Goal: Transaction & Acquisition: Purchase product/service

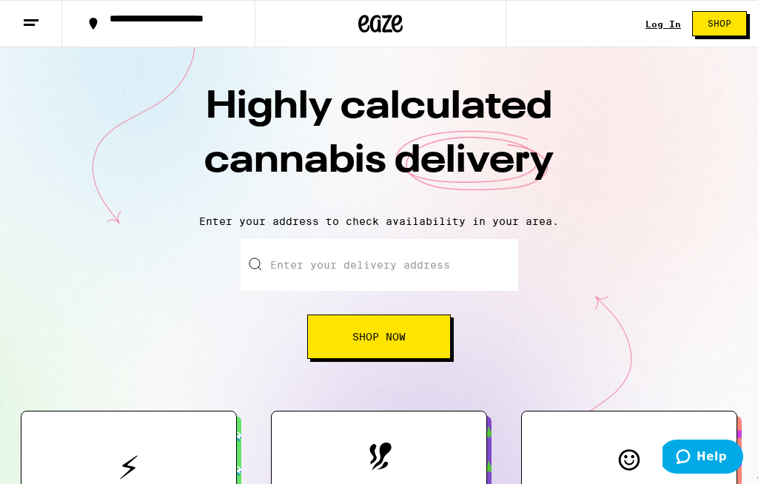
click at [660, 24] on div "Log In" at bounding box center [664, 24] width 36 height 10
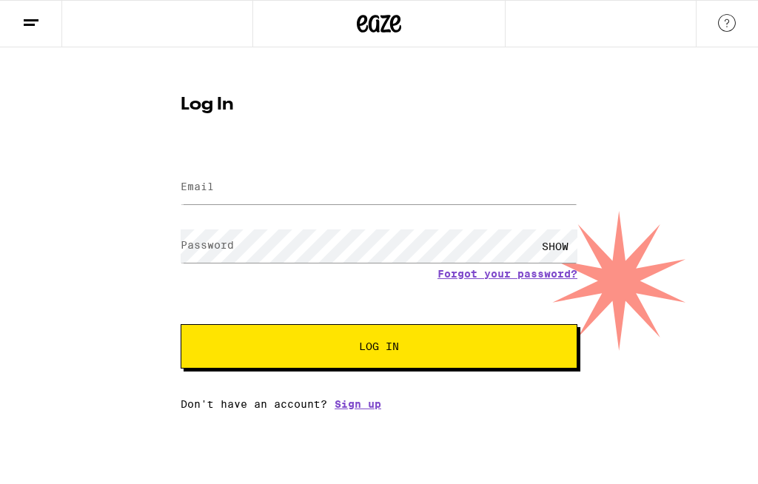
click at [207, 183] on label "Email" at bounding box center [197, 187] width 33 height 12
type input "[EMAIL_ADDRESS][DOMAIN_NAME]"
click at [379, 349] on button "Log In" at bounding box center [379, 346] width 397 height 44
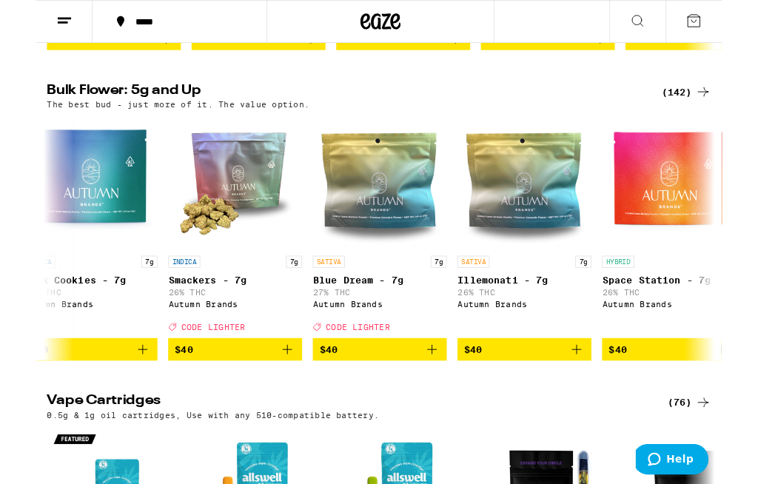
scroll to position [0, 4024]
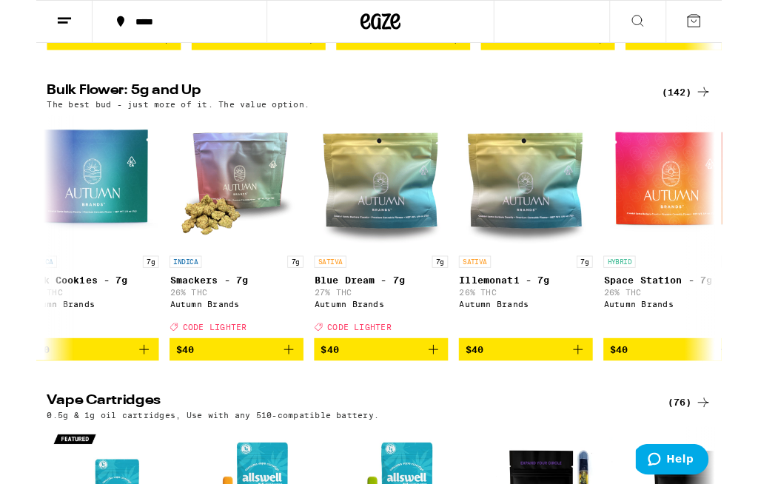
click at [284, 392] on icon "Add to bag" at bounding box center [279, 386] width 10 height 10
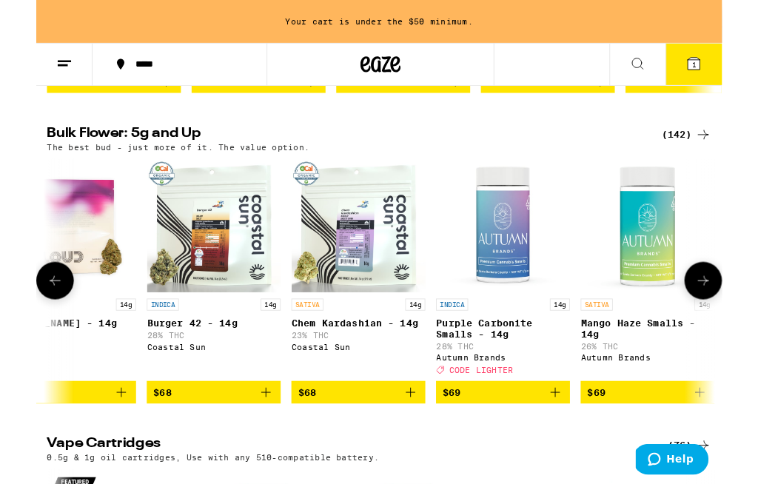
scroll to position [0, 12370]
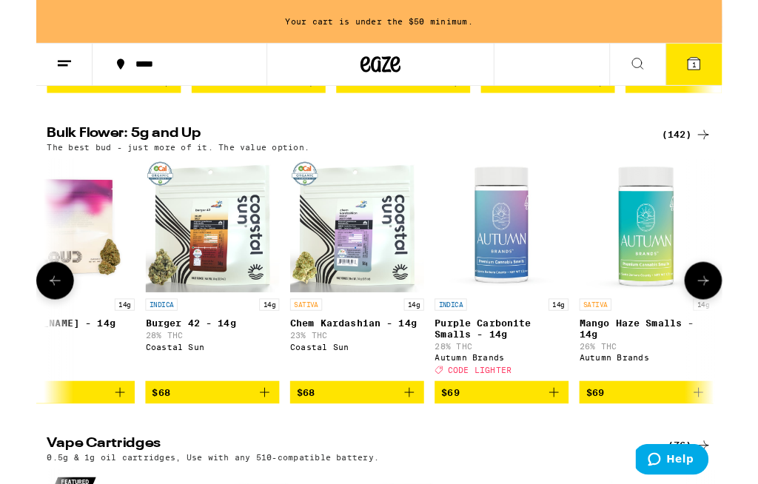
click at [576, 443] on icon "Add to bag" at bounding box center [573, 434] width 18 height 18
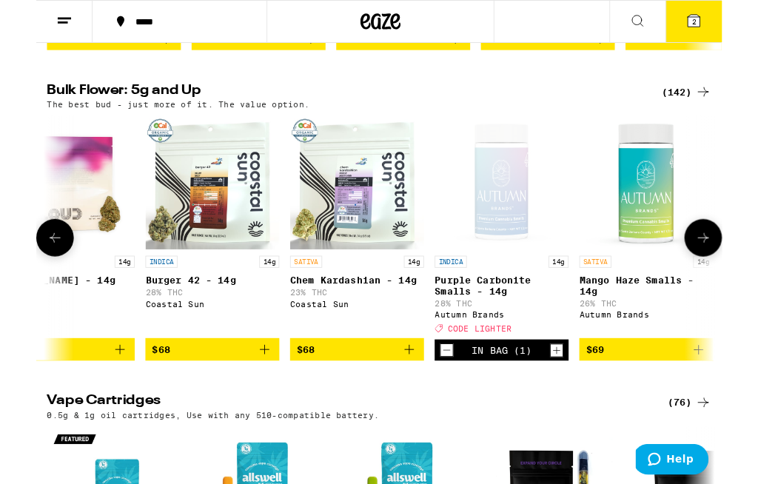
click at [733, 20] on icon at bounding box center [727, 22] width 13 height 13
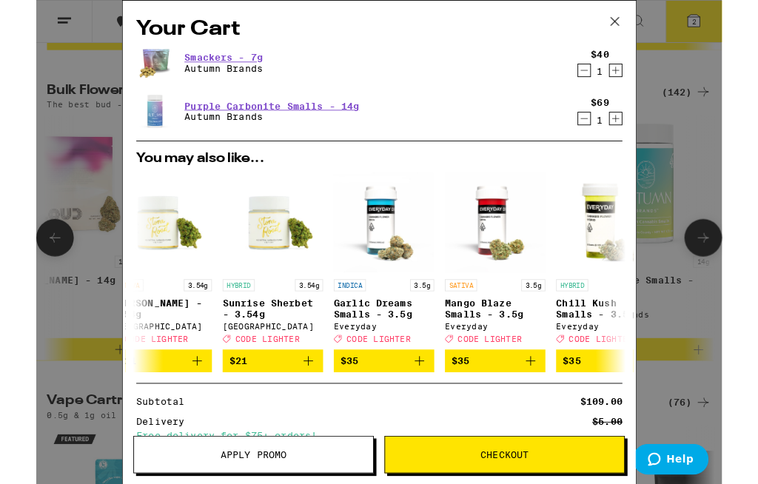
click at [610, 85] on icon "Decrement" at bounding box center [605, 78] width 13 height 18
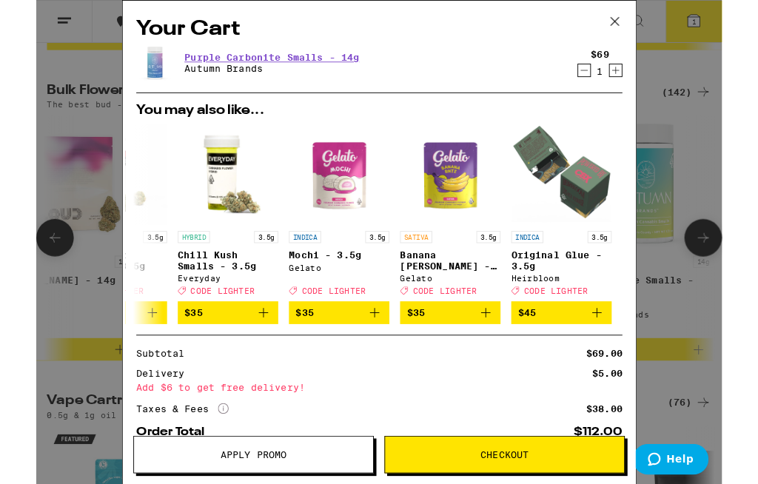
click at [646, 20] on icon at bounding box center [640, 24] width 22 height 22
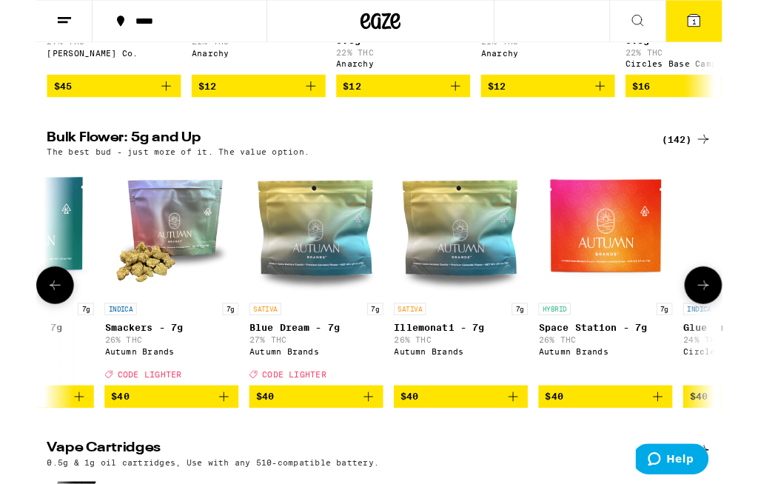
scroll to position [0, 4093]
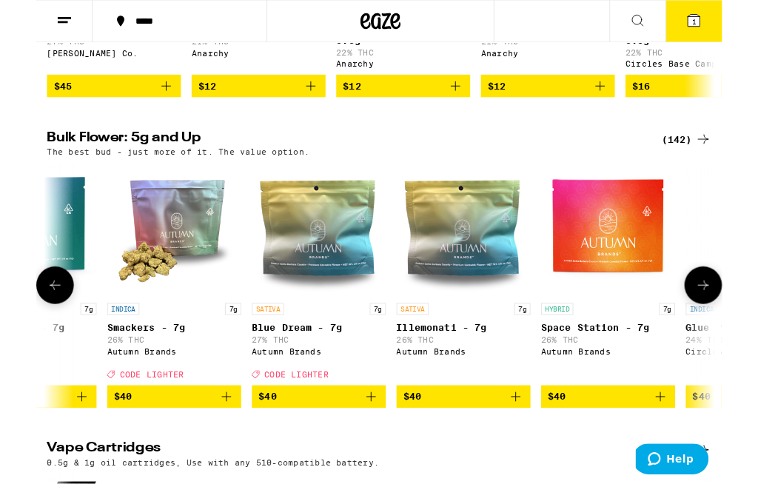
click at [213, 448] on icon "Add to bag" at bounding box center [210, 439] width 18 height 18
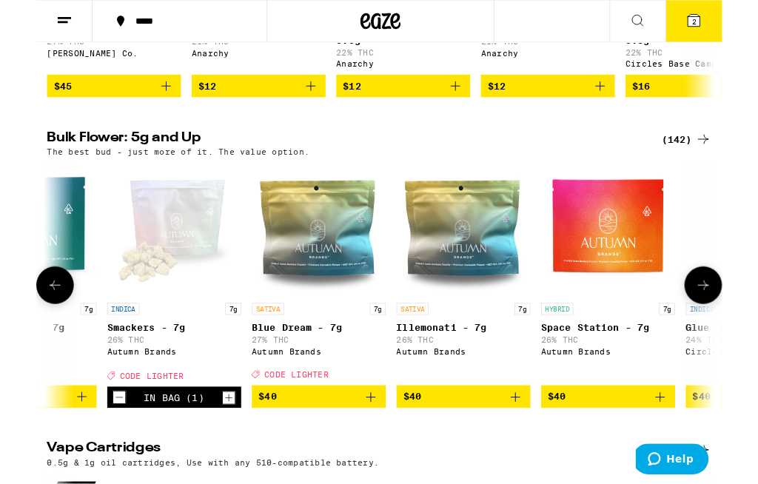
scroll to position [1073, 0]
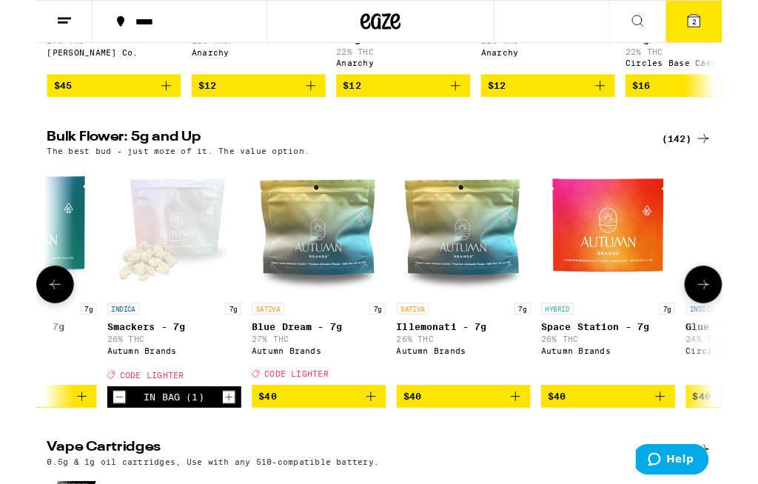
click at [381, 451] on button "$40" at bounding box center [313, 438] width 148 height 25
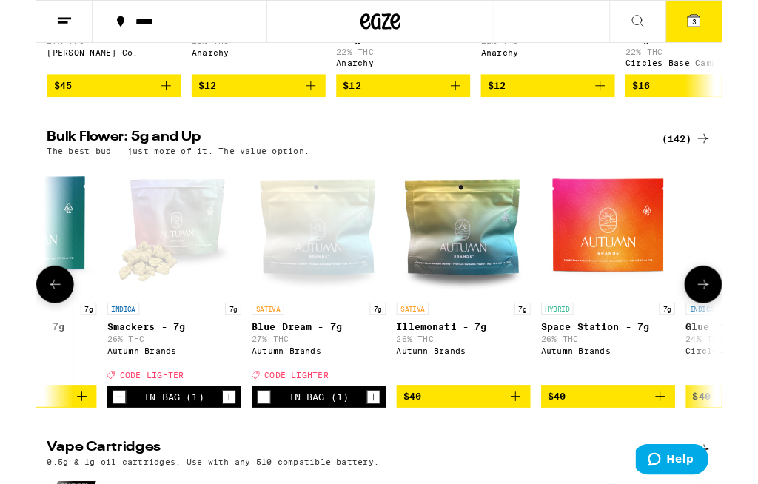
click at [734, 19] on icon at bounding box center [727, 22] width 13 height 13
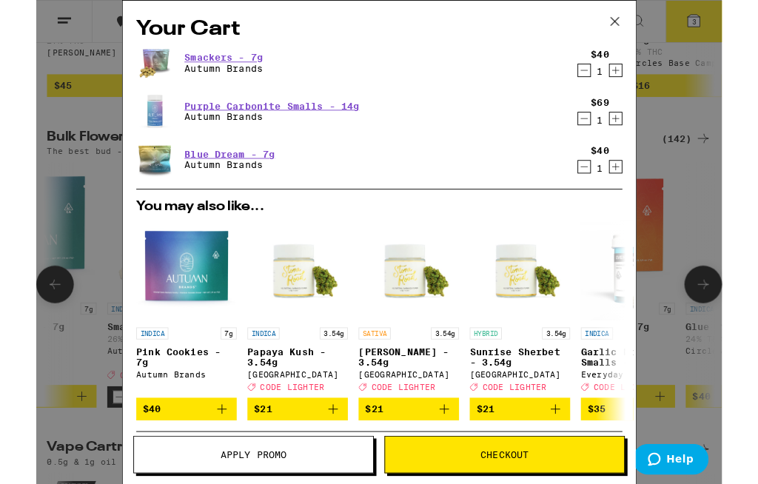
click at [606, 135] on icon "Decrement" at bounding box center [605, 131] width 13 height 18
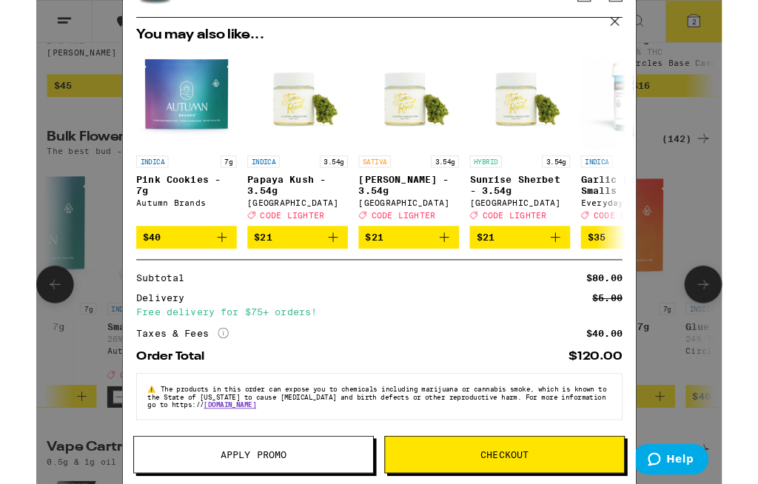
scroll to position [155, 0]
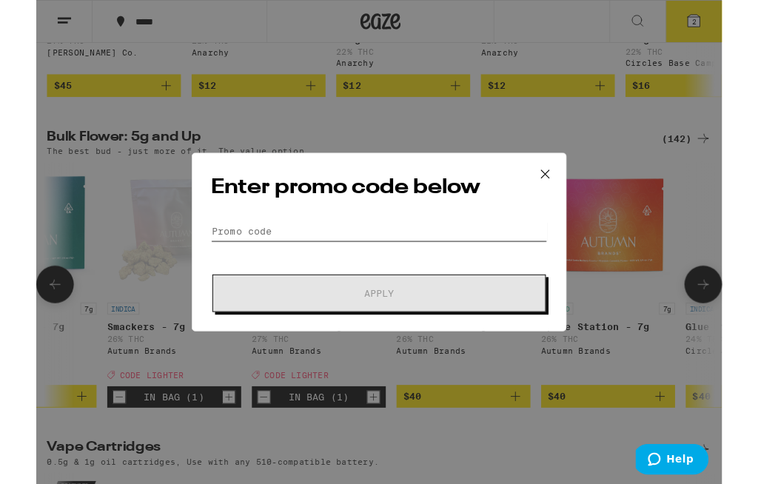
click at [247, 253] on input "Promo Code" at bounding box center [379, 255] width 372 height 22
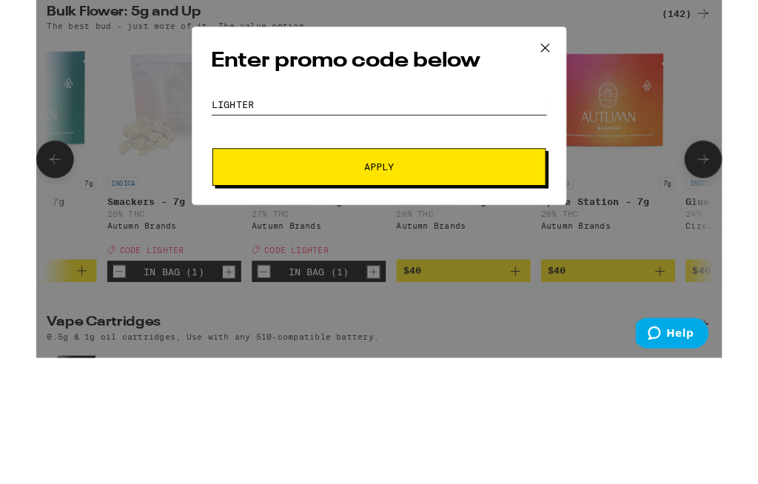
type input "Lighter"
click at [336, 304] on button "Apply" at bounding box center [379, 324] width 369 height 41
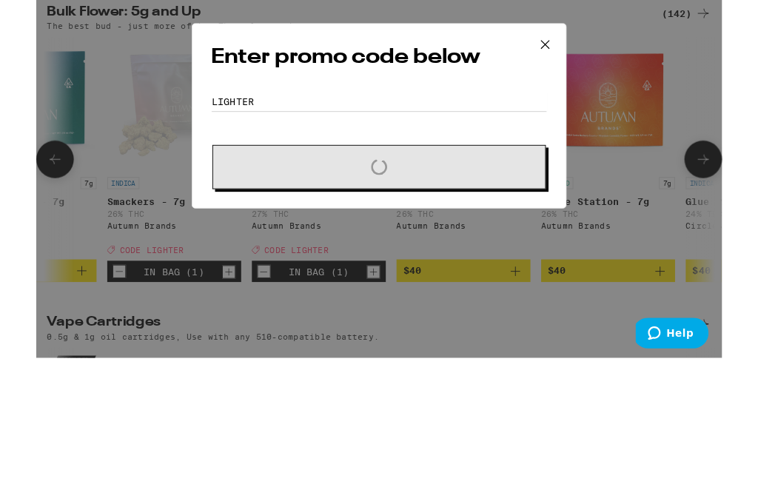
scroll to position [1212, 0]
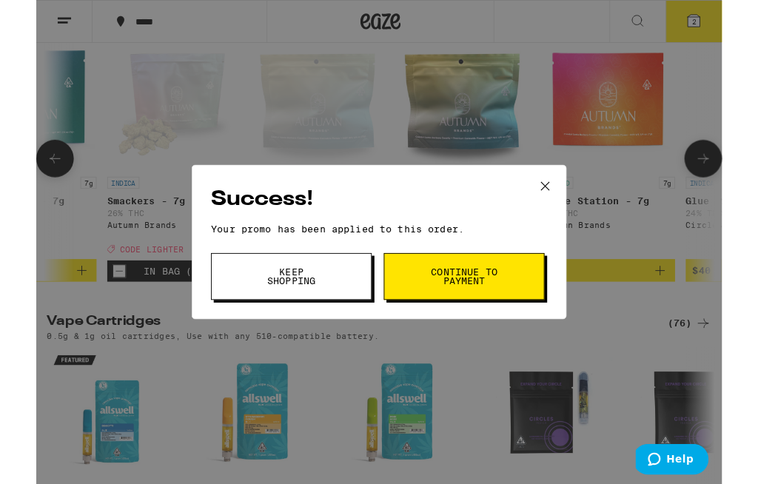
click at [479, 307] on span "Continue to payment" at bounding box center [474, 306] width 76 height 21
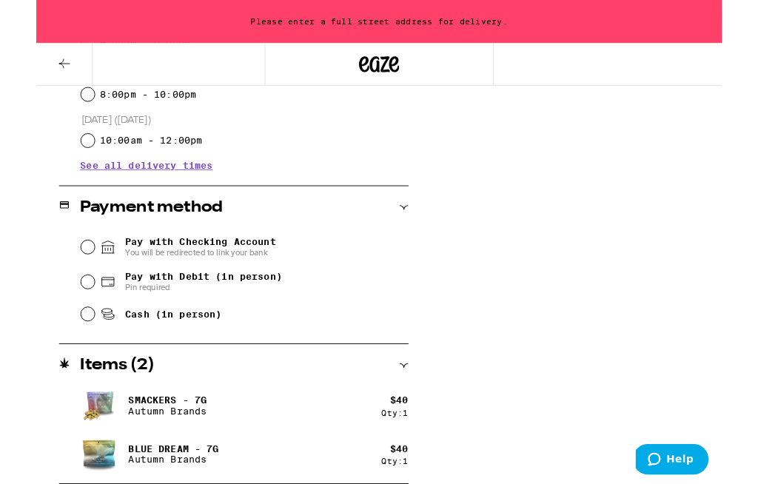
scroll to position [24, 0]
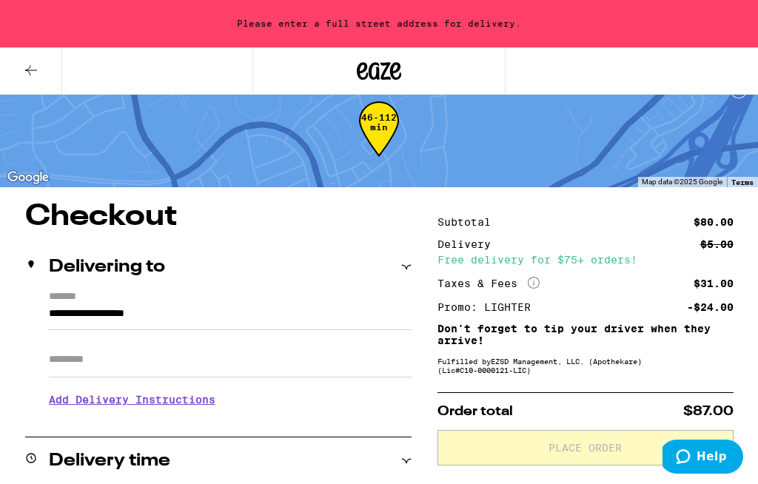
click at [37, 313] on div "**********" at bounding box center [218, 355] width 387 height 128
click at [118, 312] on input "**********" at bounding box center [230, 317] width 363 height 25
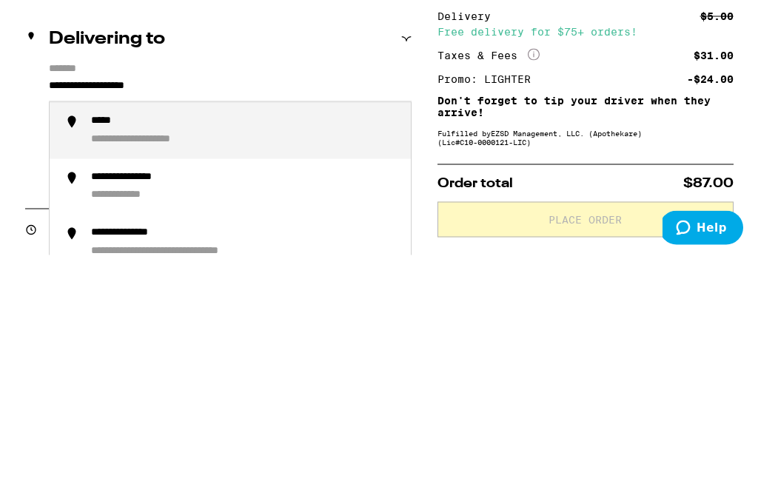
click at [43, 292] on div "**********" at bounding box center [218, 356] width 387 height 128
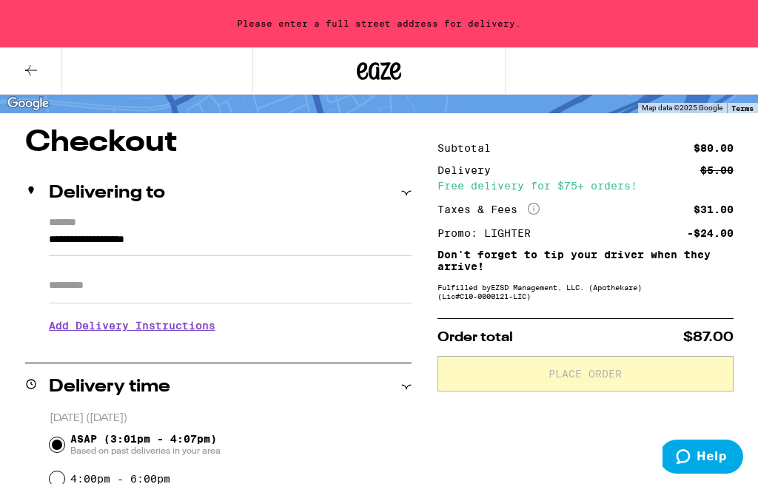
scroll to position [94, 0]
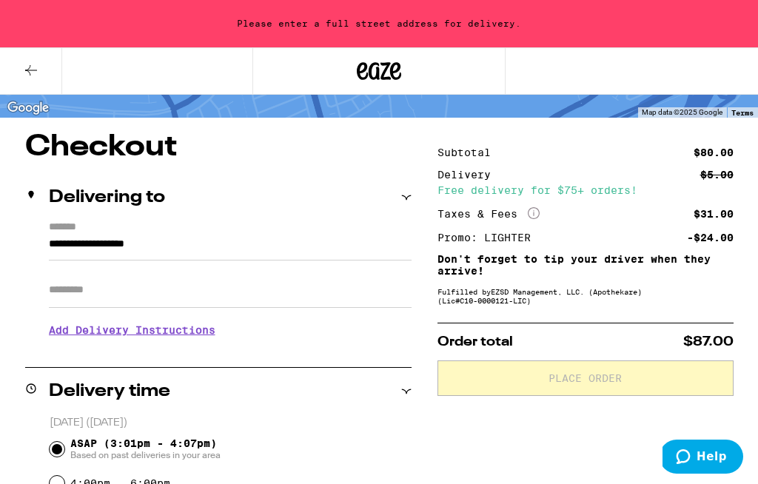
click at [212, 250] on input "**********" at bounding box center [230, 248] width 363 height 25
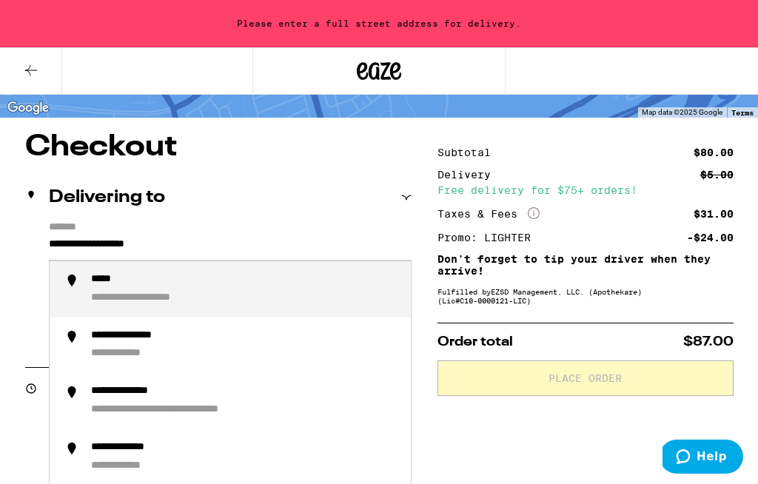
scroll to position [93, 0]
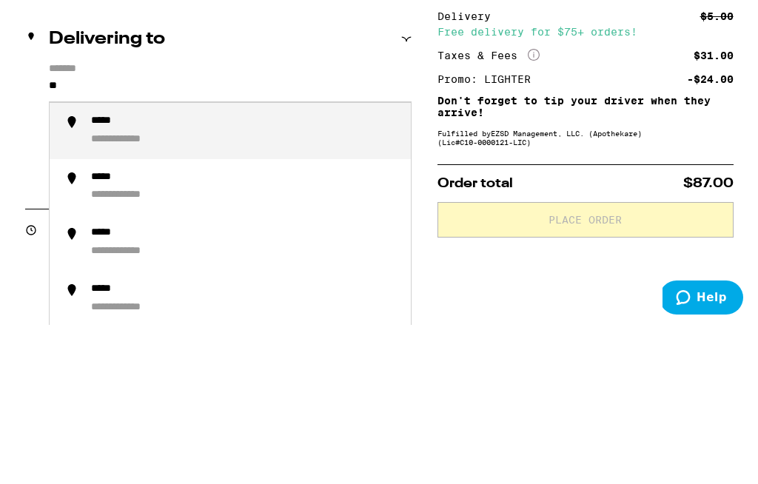
type input "*"
click at [105, 274] on div "**********" at bounding box center [151, 281] width 121 height 14
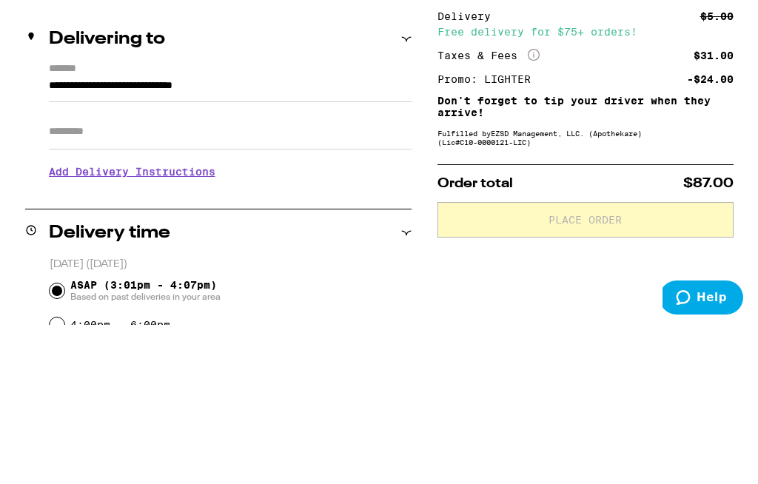
scroll to position [253, 0]
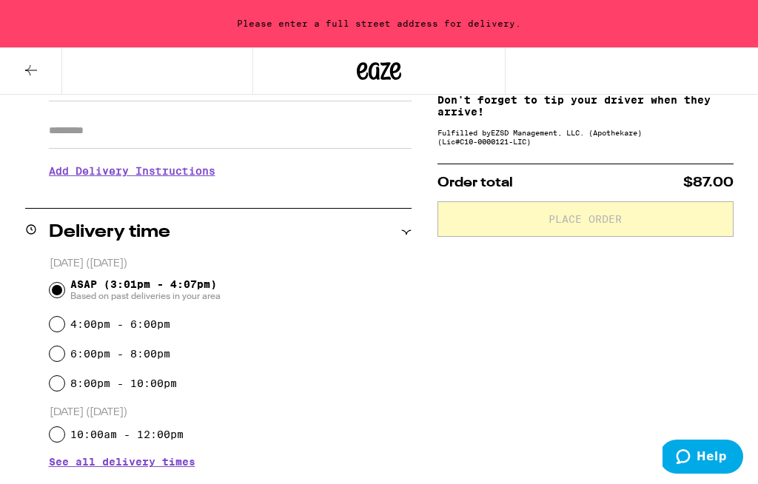
type input "**********"
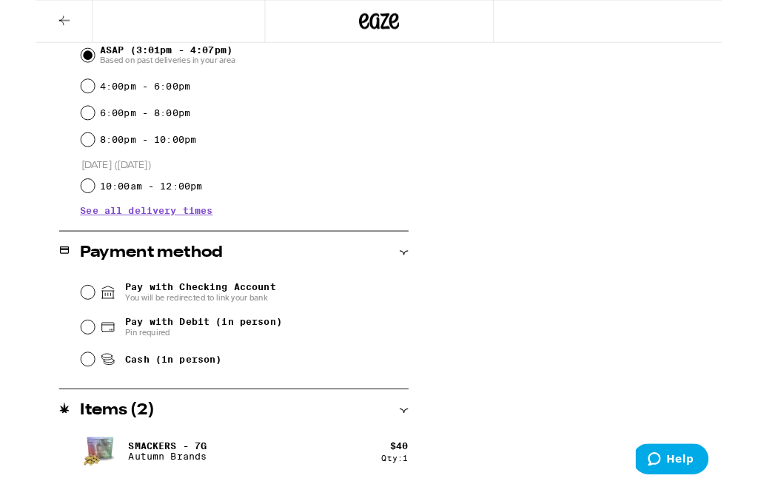
scroll to position [436, 0]
click at [56, 363] on input "Pay with Debit (in person) Pin required" at bounding box center [57, 361] width 15 height 15
radio input "true"
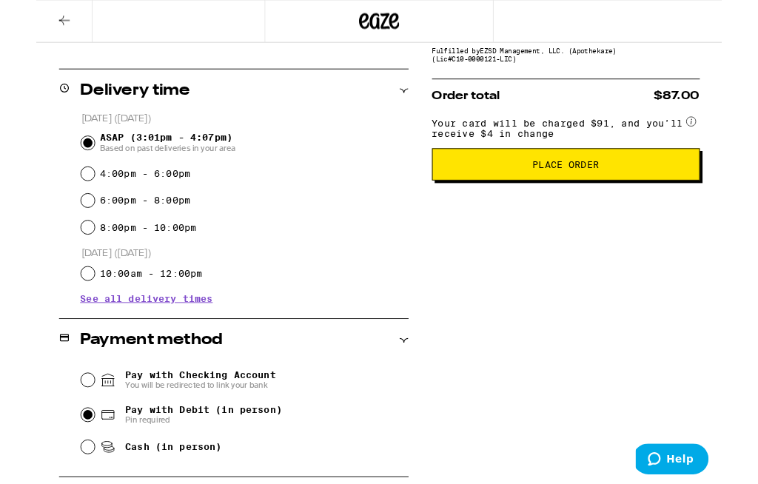
scroll to position [334, 0]
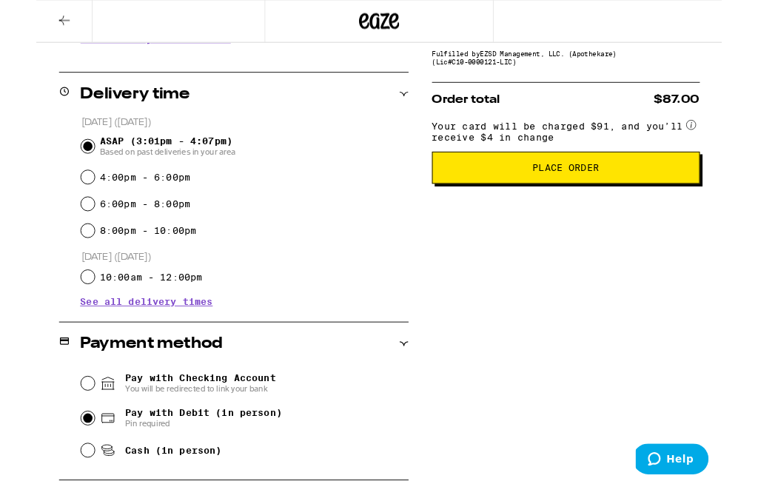
click at [590, 191] on span "Place Order" at bounding box center [585, 186] width 73 height 10
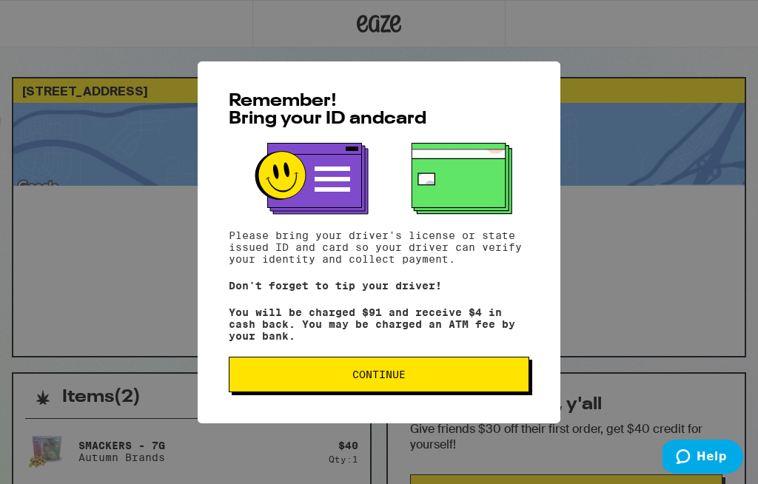
click at [387, 378] on span "Continue" at bounding box center [379, 375] width 53 height 10
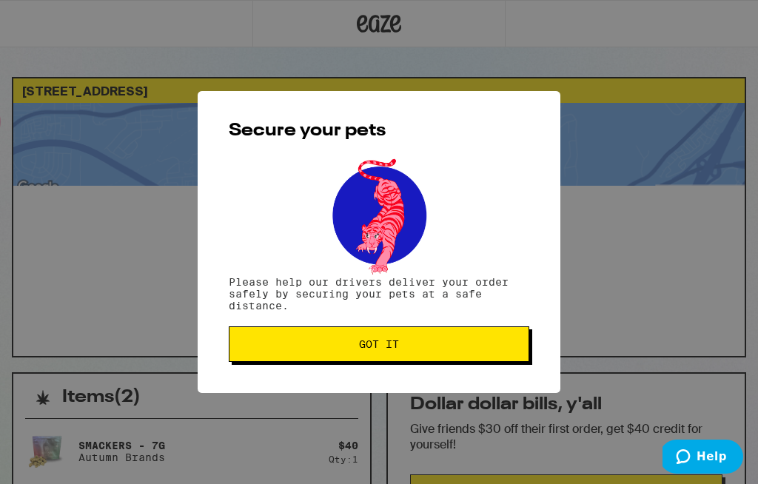
click at [378, 347] on span "Got it" at bounding box center [379, 344] width 40 height 10
